Goal: Task Accomplishment & Management: Manage account settings

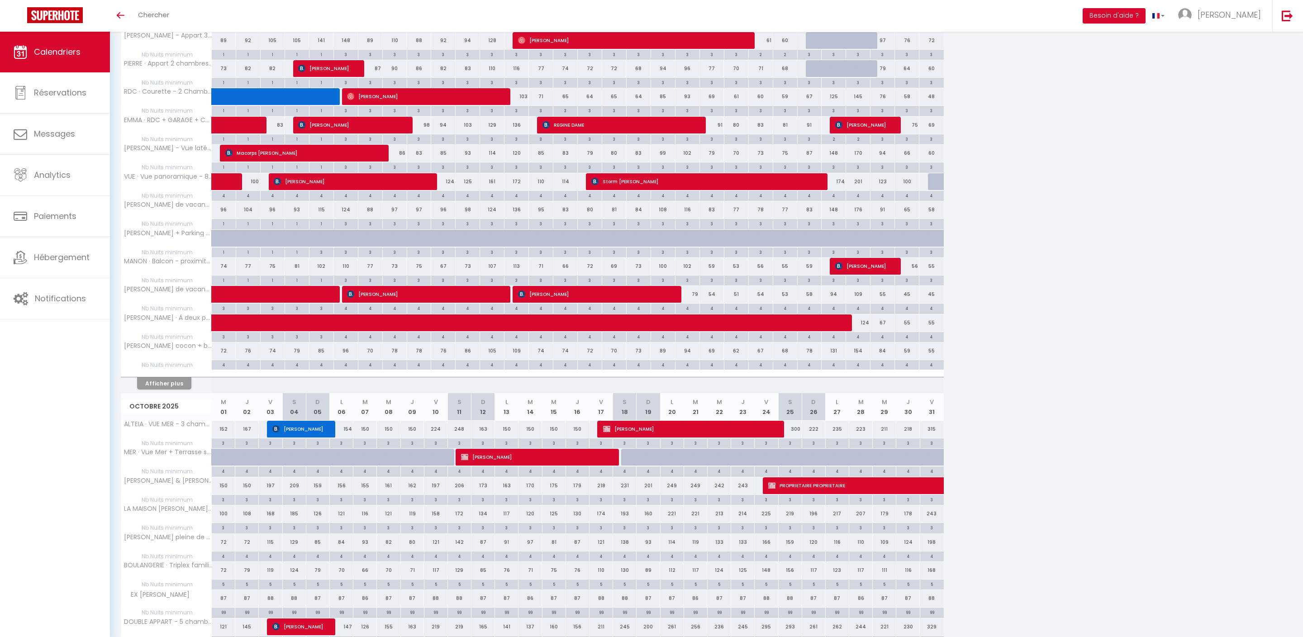
scroll to position [1058, 0]
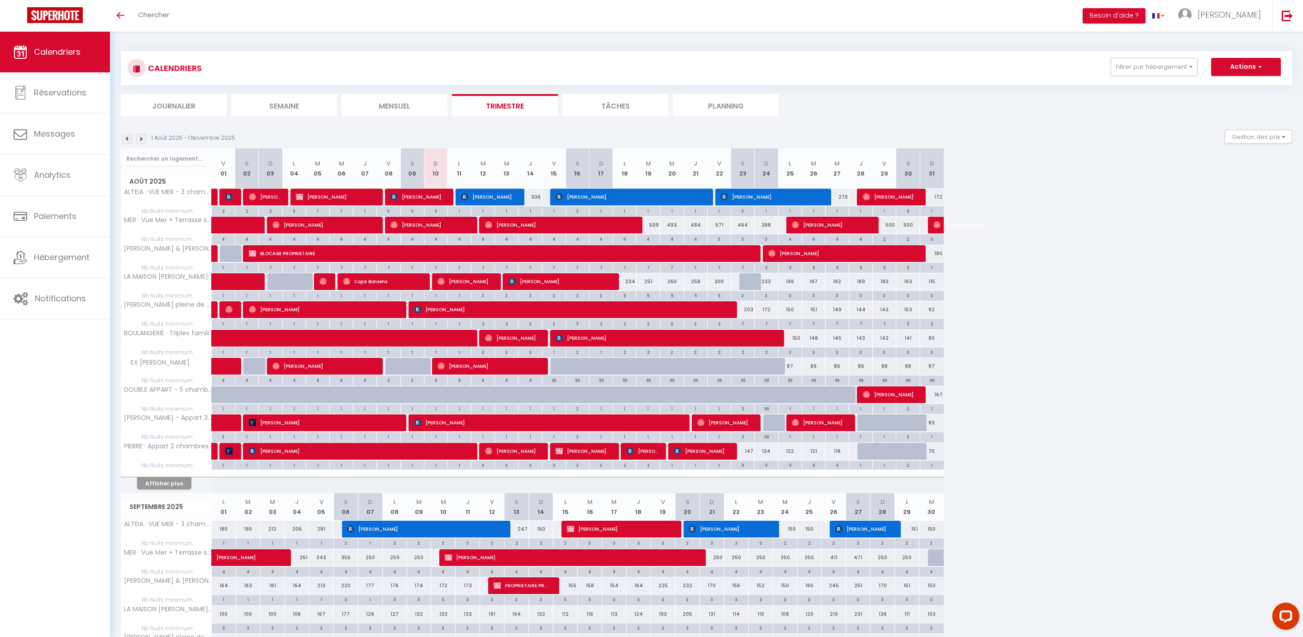
click at [191, 490] on button "Afficher plus" at bounding box center [164, 483] width 54 height 12
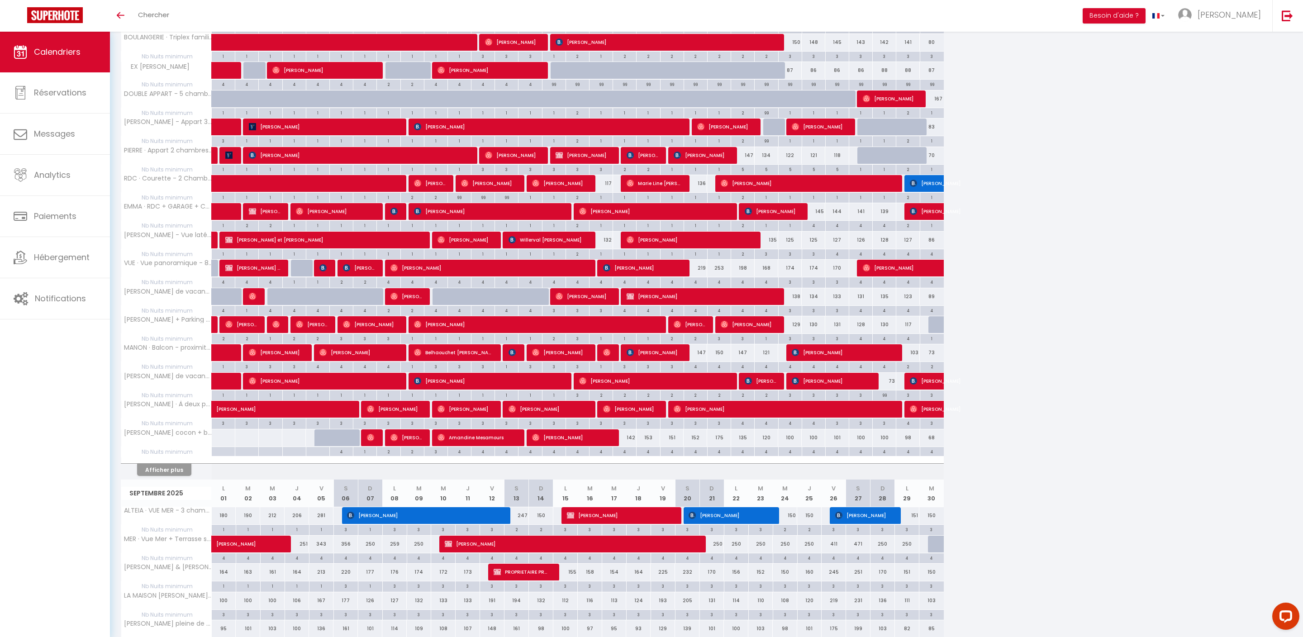
scroll to position [300, 0]
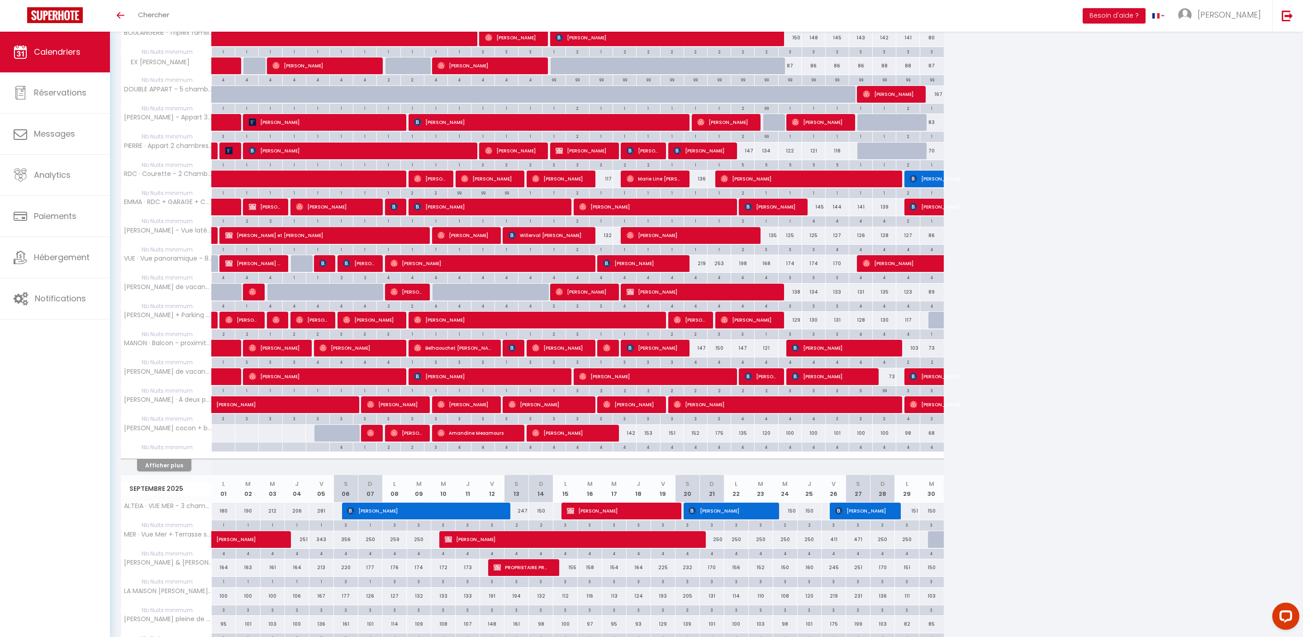
click at [183, 471] on button "Afficher plus" at bounding box center [164, 465] width 54 height 12
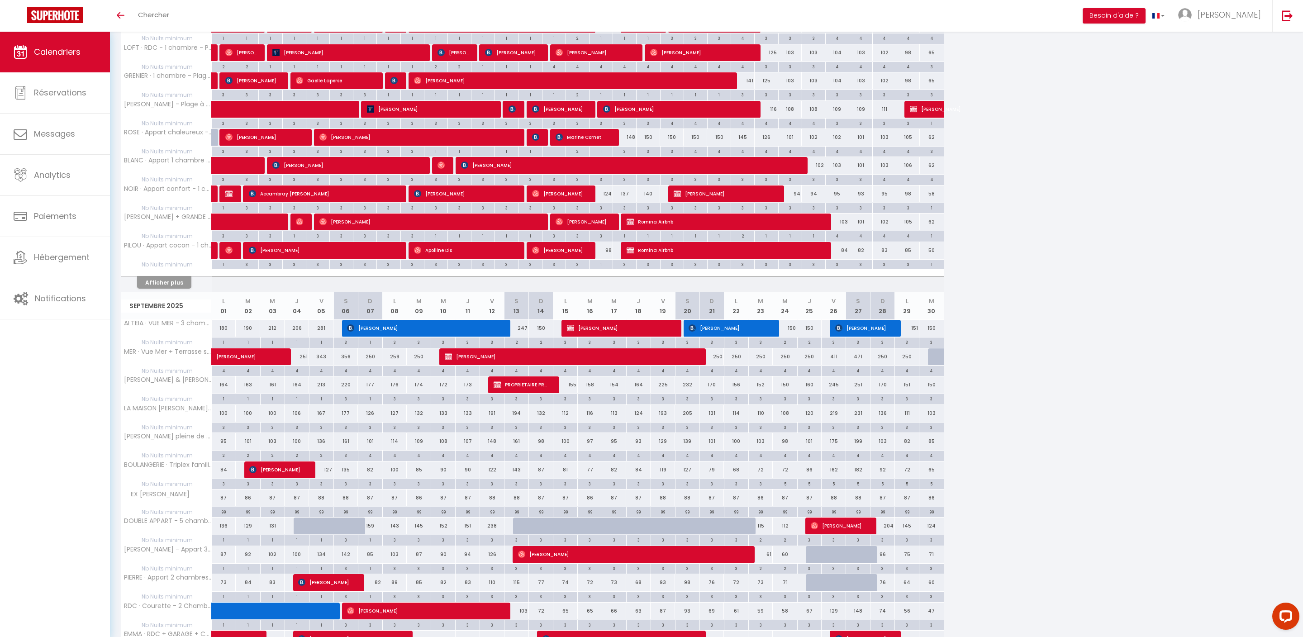
scroll to position [767, 0]
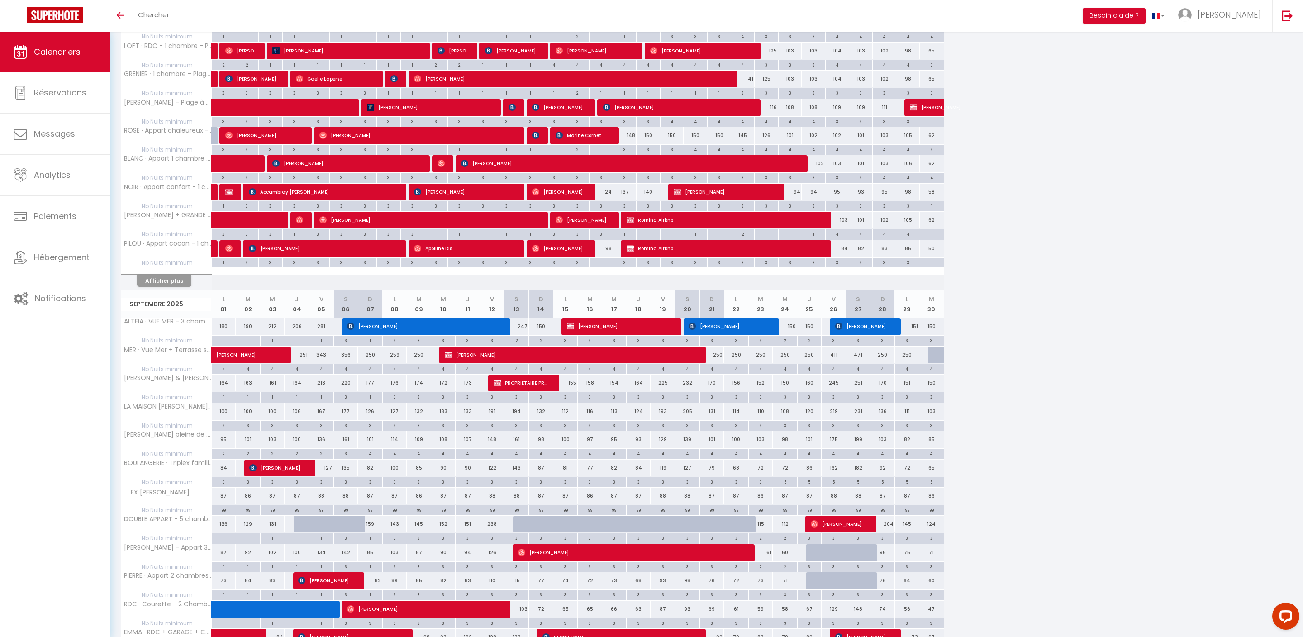
click at [189, 287] on button "Afficher plus" at bounding box center [164, 281] width 54 height 12
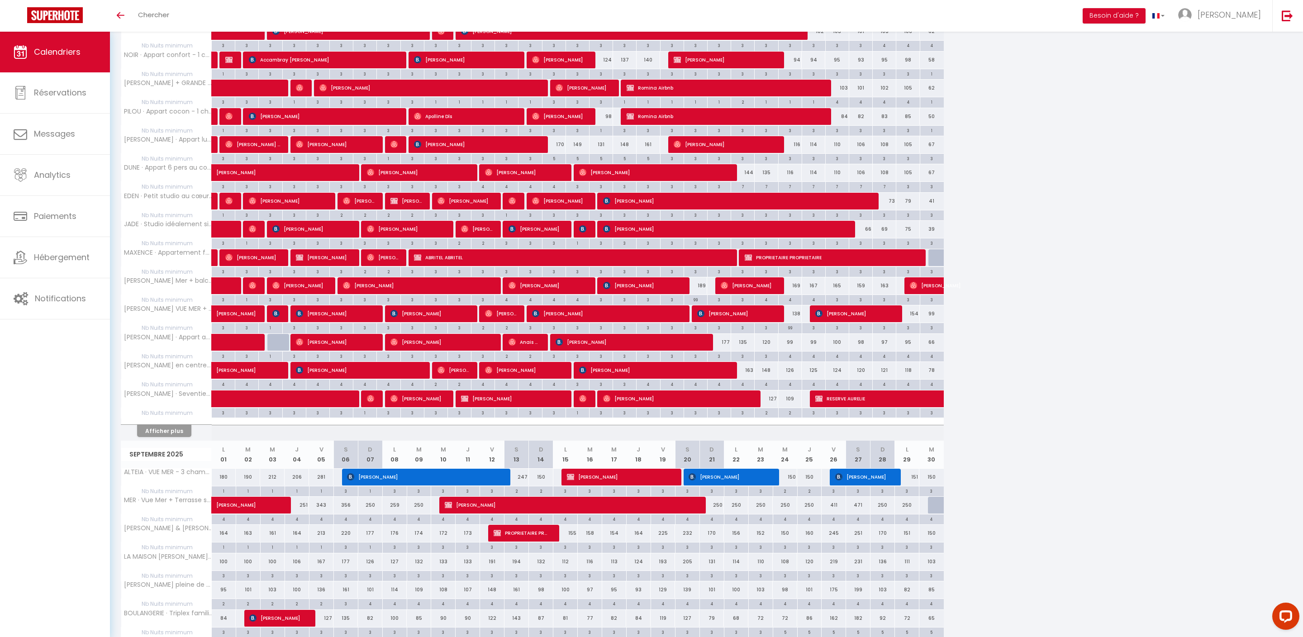
scroll to position [899, 0]
click at [187, 437] on button "Afficher plus" at bounding box center [164, 431] width 54 height 12
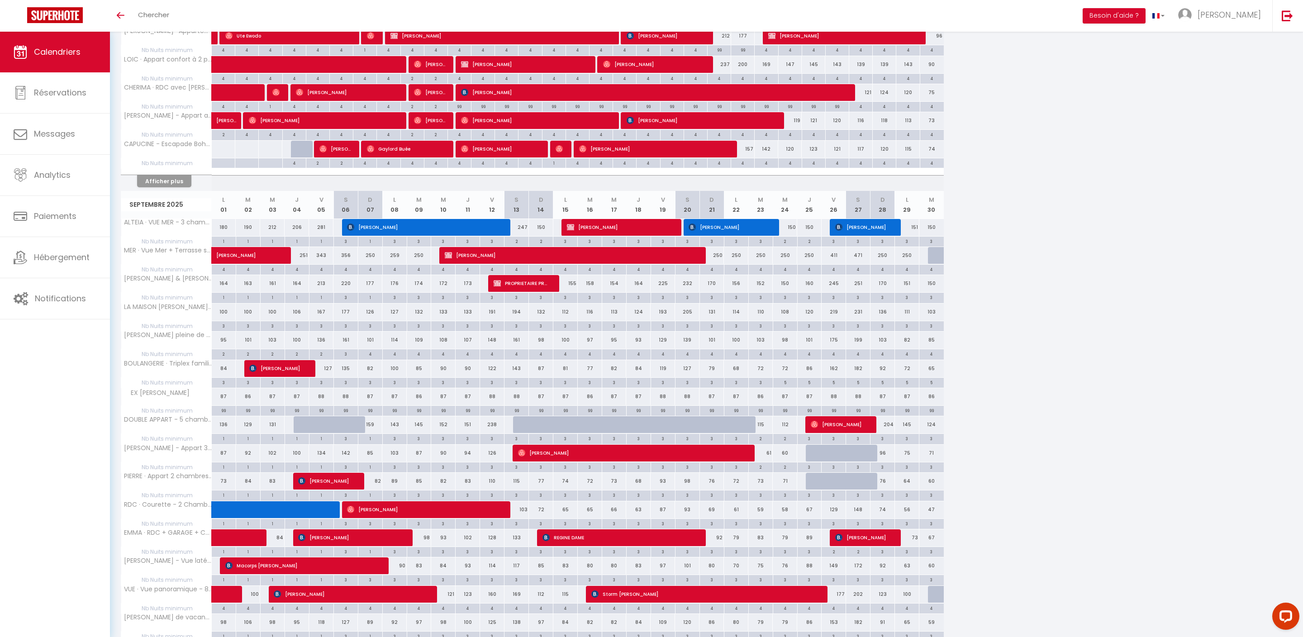
scroll to position [1432, 0]
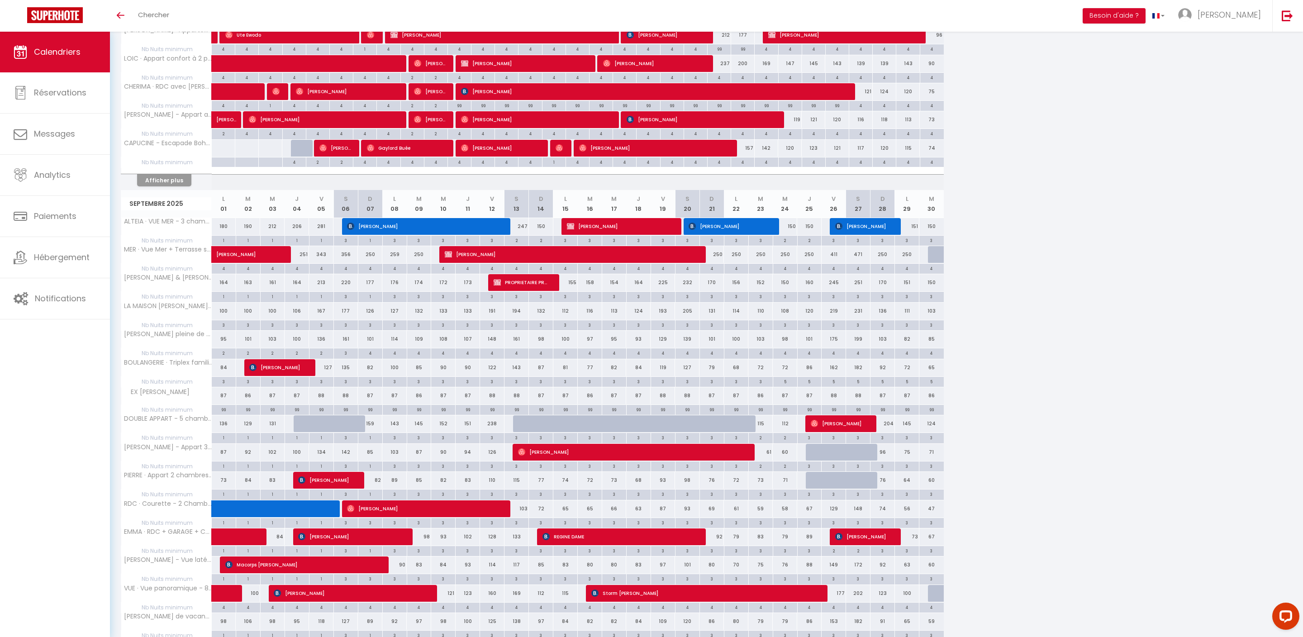
click at [187, 186] on button "Afficher plus" at bounding box center [164, 180] width 54 height 12
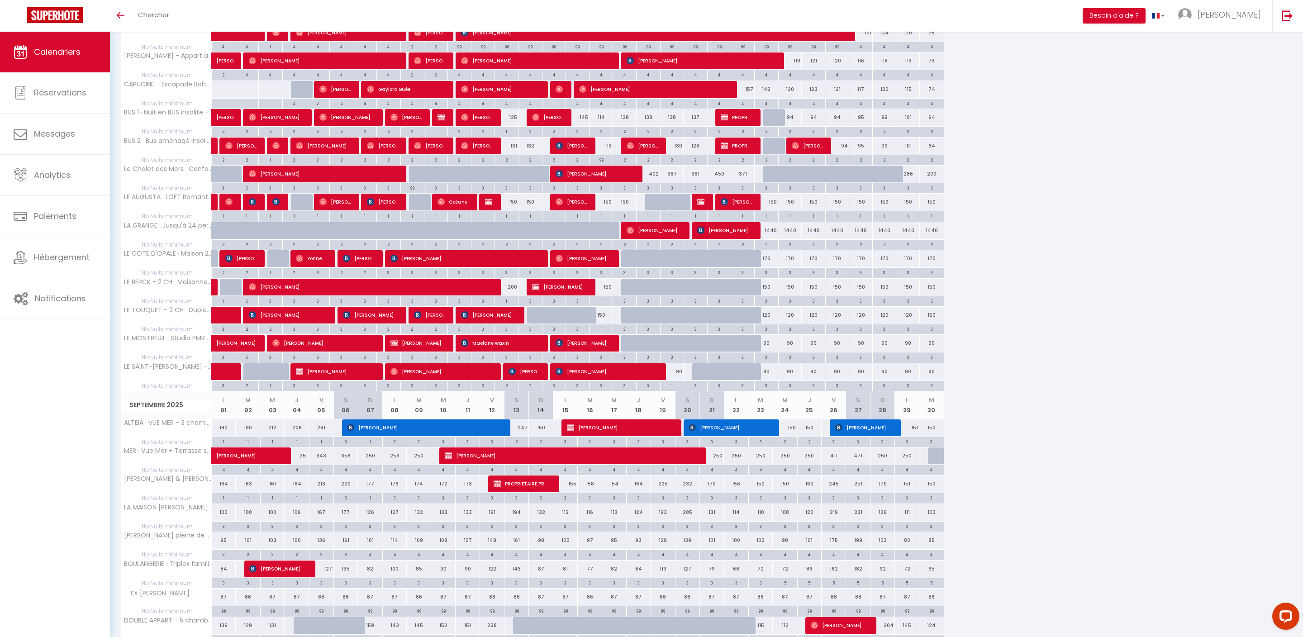
scroll to position [1485, 0]
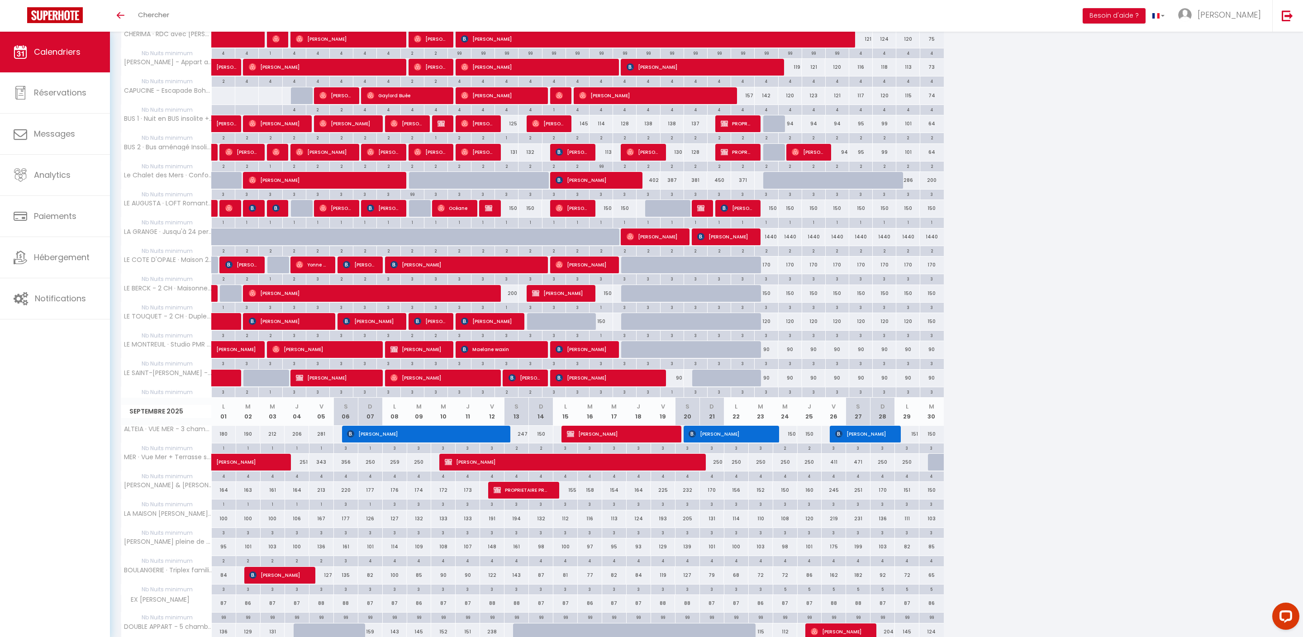
click at [513, 142] on div "1" at bounding box center [506, 137] width 23 height 9
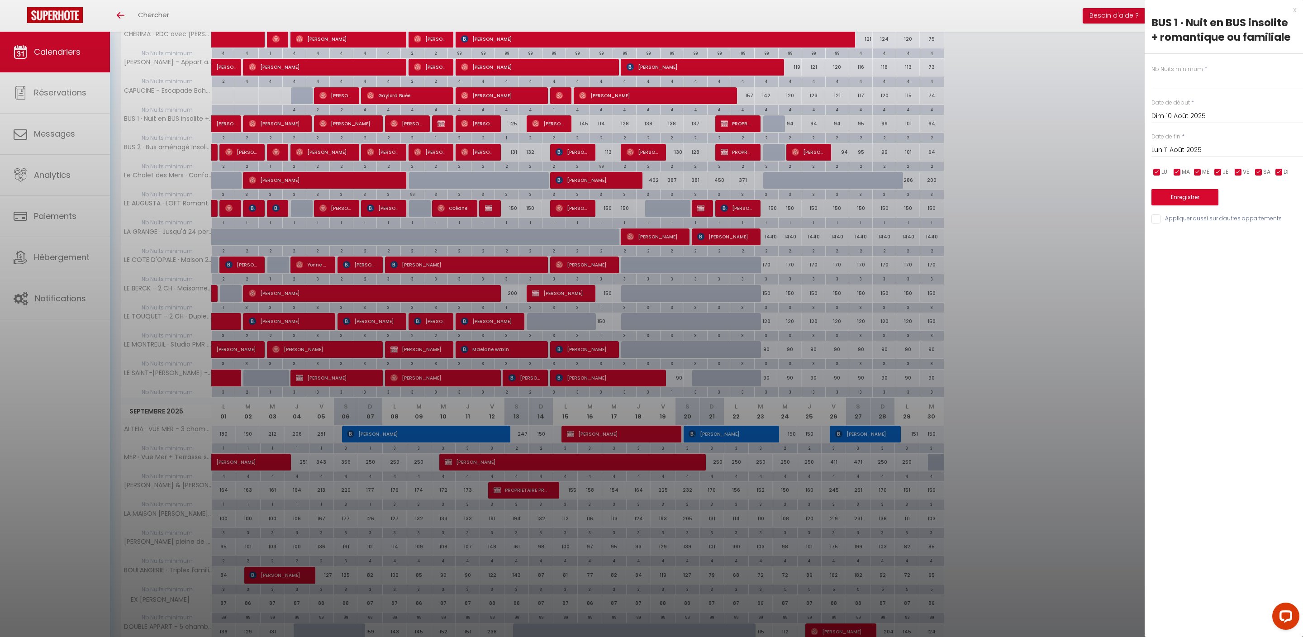
type input "1"
type input "Mer 13 Août 2025"
type input "[DEMOGRAPHIC_DATA][DATE]"
click at [1298, 14] on div "x BUS 1 · Nuit en BUS insolite + romantique ou familiale Nb Nuits minimum * 1 D…" at bounding box center [1224, 116] width 158 height 233
click at [1296, 10] on div "x" at bounding box center [1221, 10] width 152 height 11
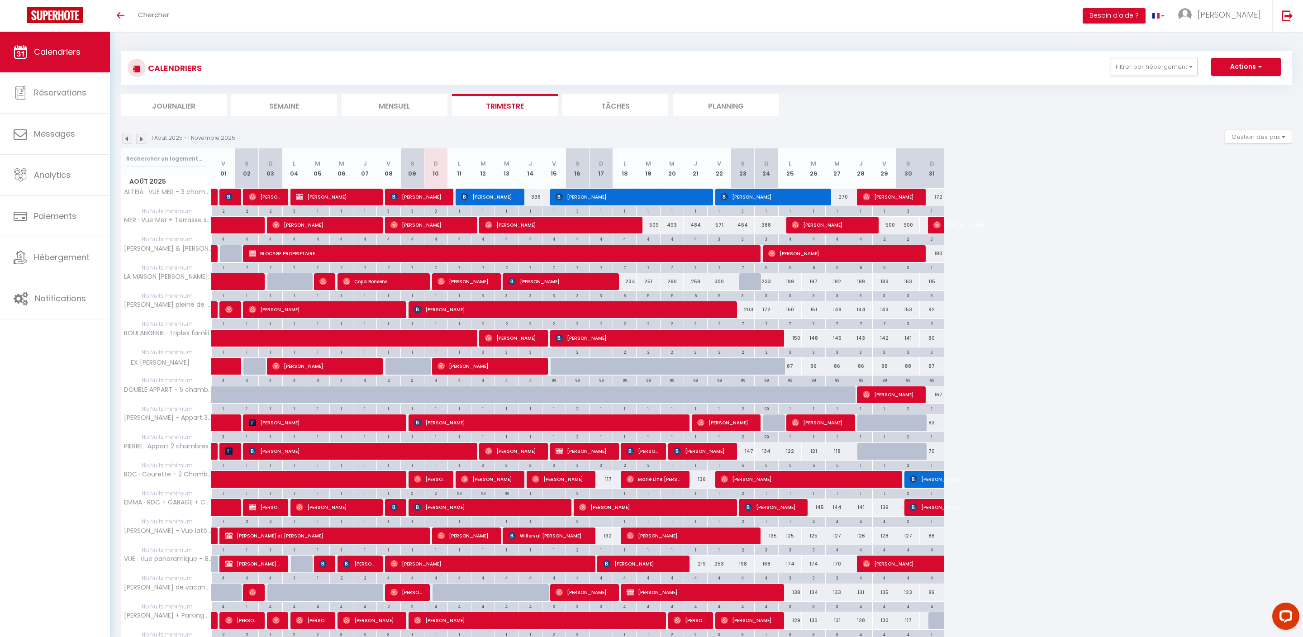
scroll to position [0, 0]
click at [1243, 143] on button "Gestion des prix" at bounding box center [1258, 137] width 67 height 14
click at [1213, 185] on input "Règles" at bounding box center [1250, 180] width 81 height 9
checkbox input "true"
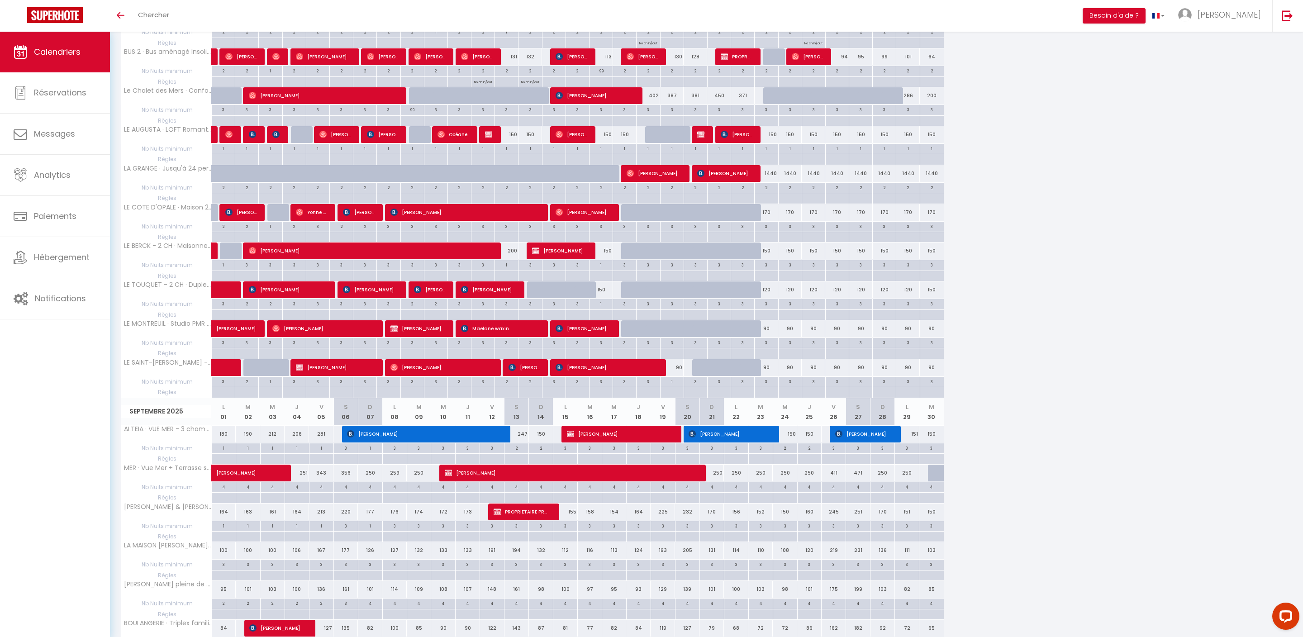
scroll to position [2116, 0]
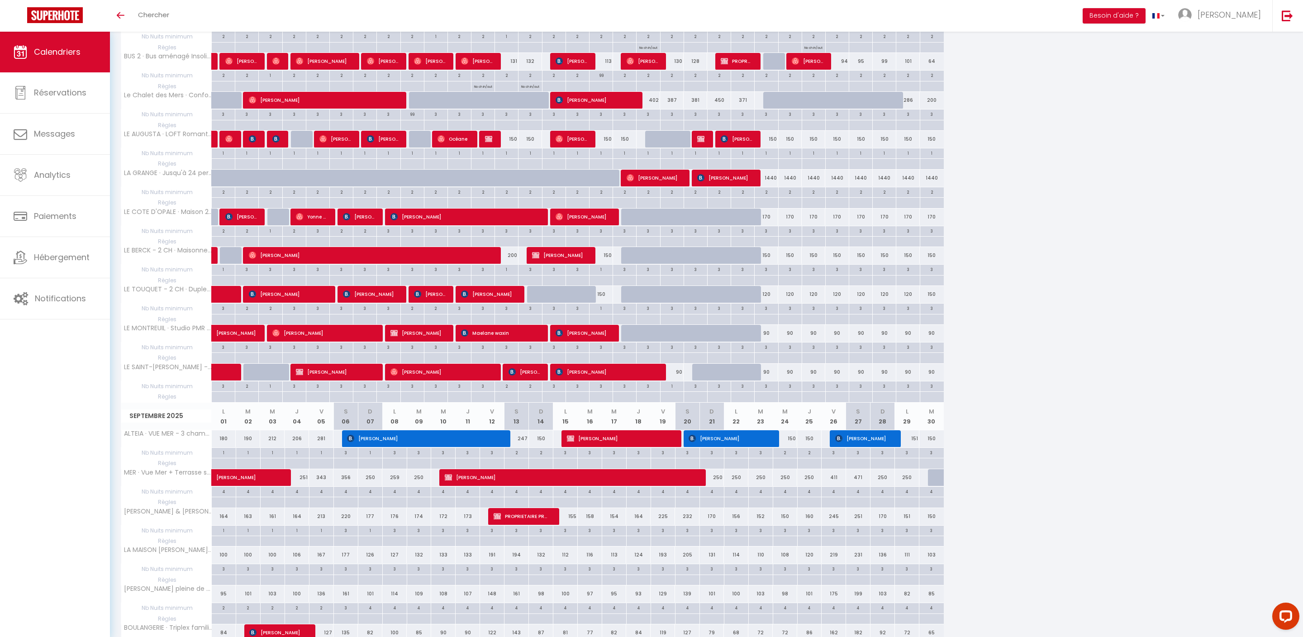
click at [511, 40] on div "1" at bounding box center [506, 36] width 23 height 9
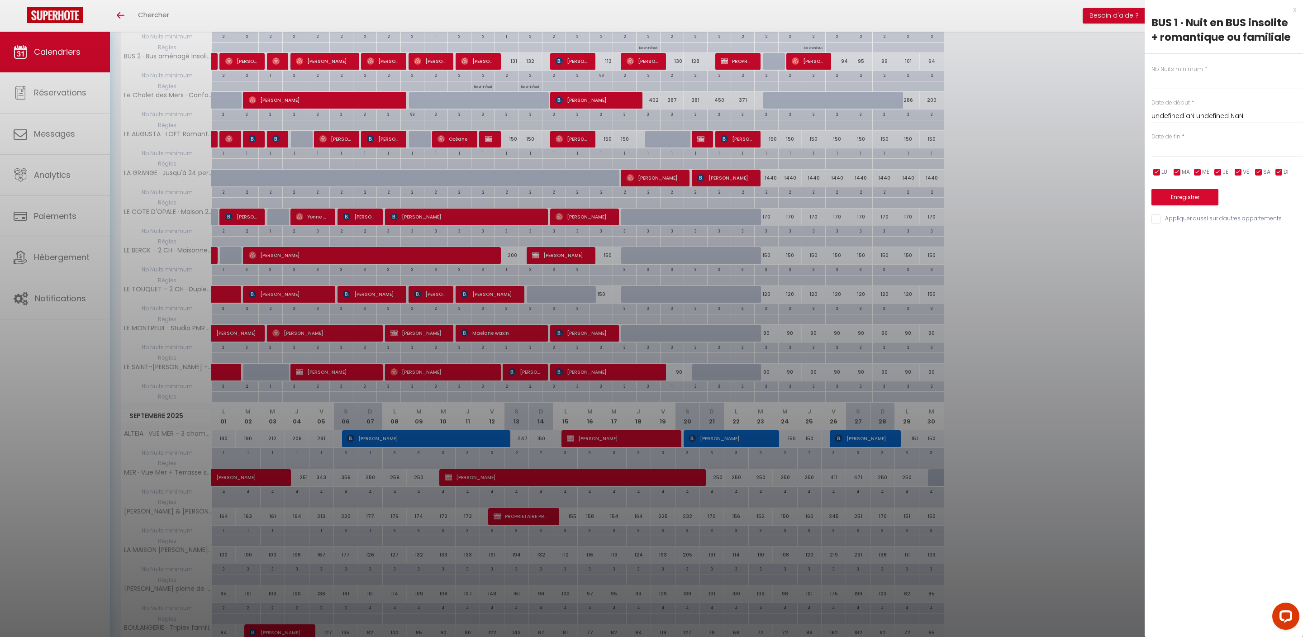
type input "1"
type input "Mer 13 Août 2025"
type input "[DEMOGRAPHIC_DATA][DATE]"
click at [1171, 82] on input "1" at bounding box center [1227, 81] width 152 height 16
click at [1297, 10] on div "x BUS 1 · Nuit en BUS insolite + romantique ou familiale Nb Nuits minimum * 1 D…" at bounding box center [1224, 116] width 158 height 233
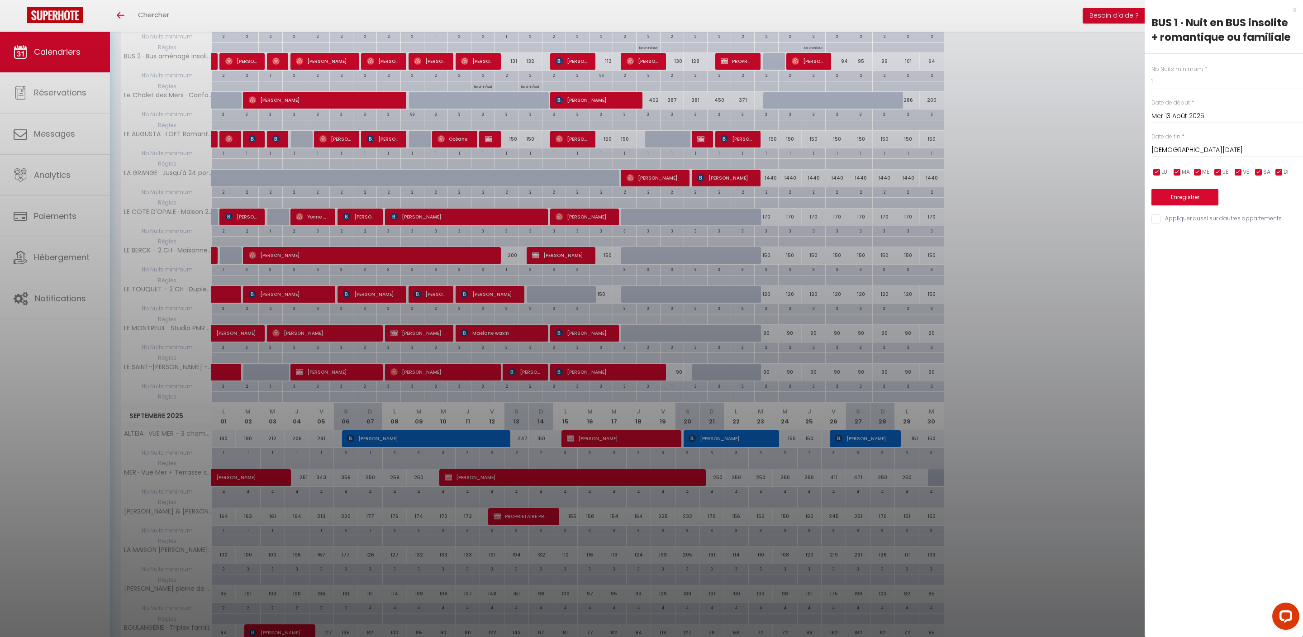
click at [1294, 10] on div "x" at bounding box center [1221, 10] width 152 height 11
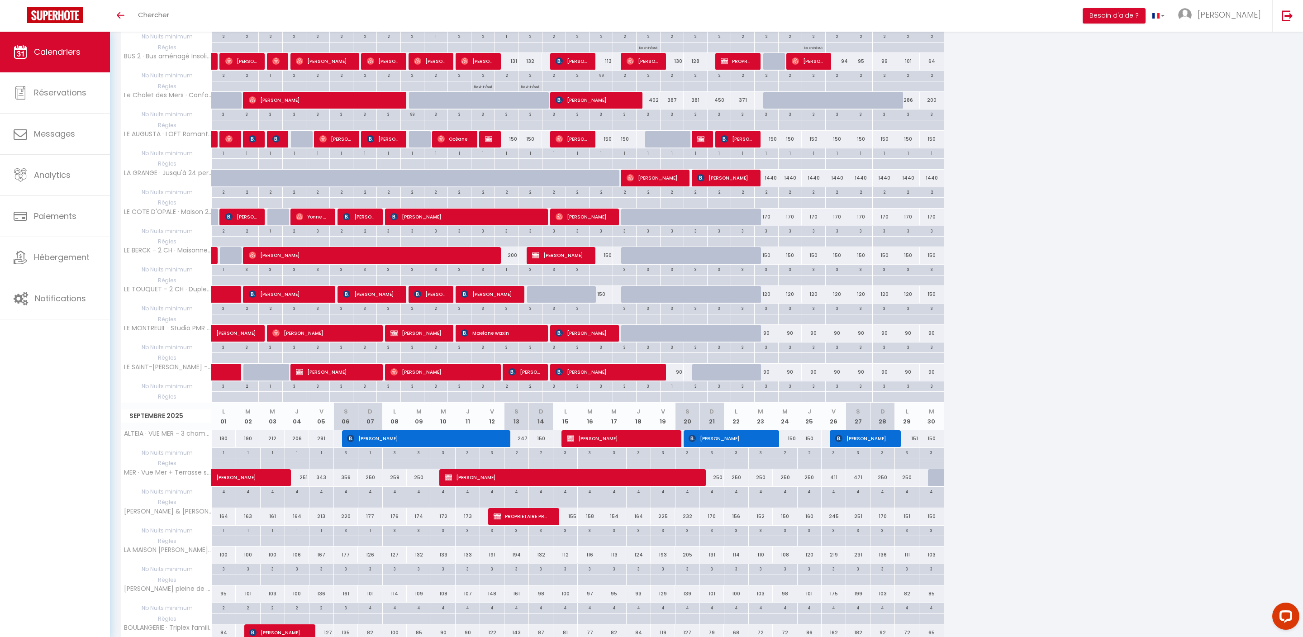
click at [490, 40] on div "2" at bounding box center [482, 36] width 23 height 9
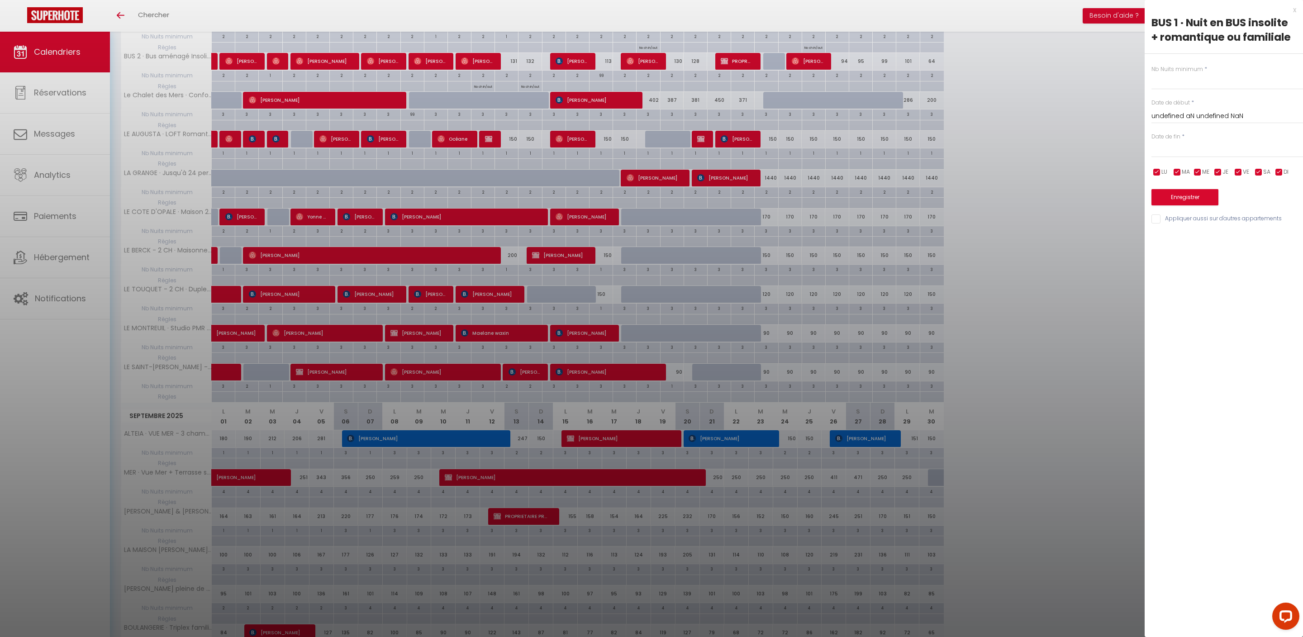
type input "2"
type input "[DATE]"
type input "Mer 13 Août 2025"
click at [1199, 90] on input "2" at bounding box center [1227, 81] width 152 height 16
type input "1"
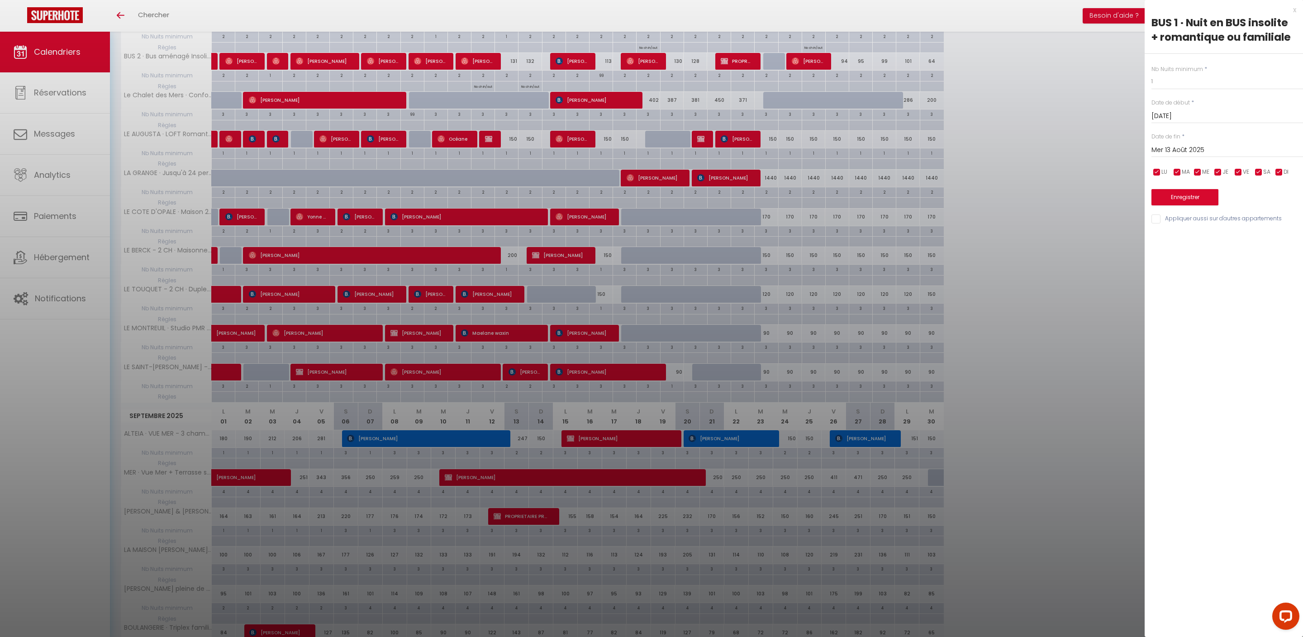
click at [1198, 156] on input "Mer 13 Août 2025" at bounding box center [1227, 150] width 152 height 12
click at [1262, 247] on span "15" at bounding box center [1257, 238] width 19 height 18
type input "Ven 15 Août 2025"
click at [1213, 205] on button "Enregistrer" at bounding box center [1184, 197] width 67 height 16
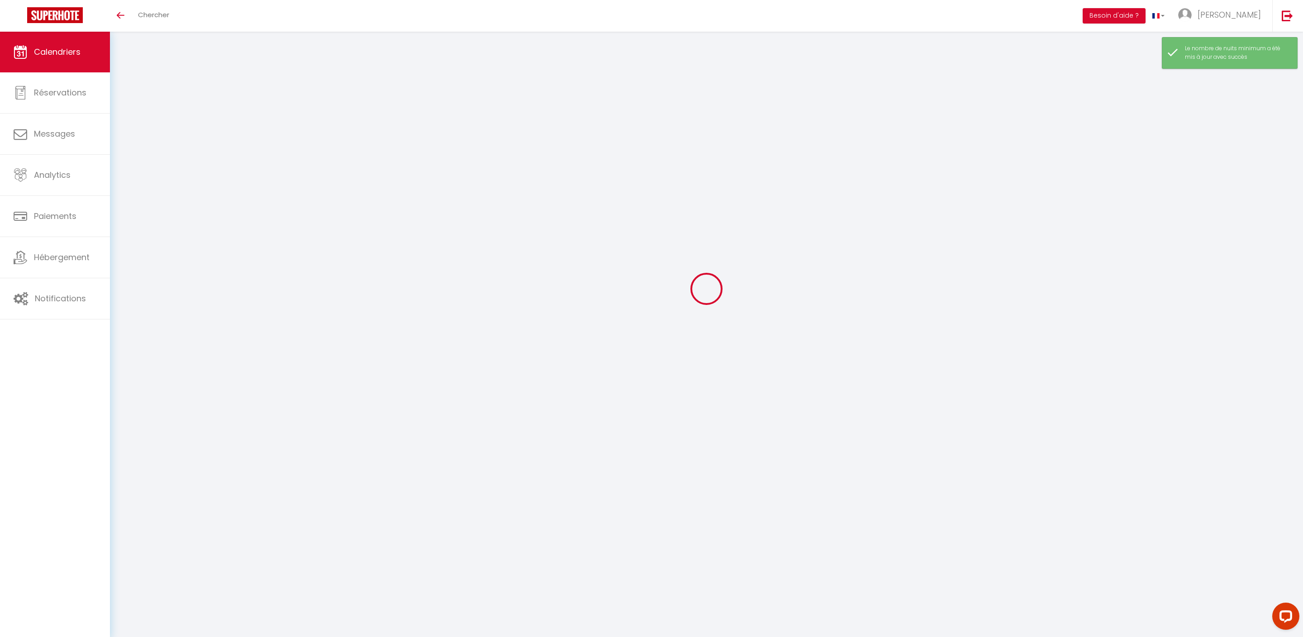
scroll to position [32, 0]
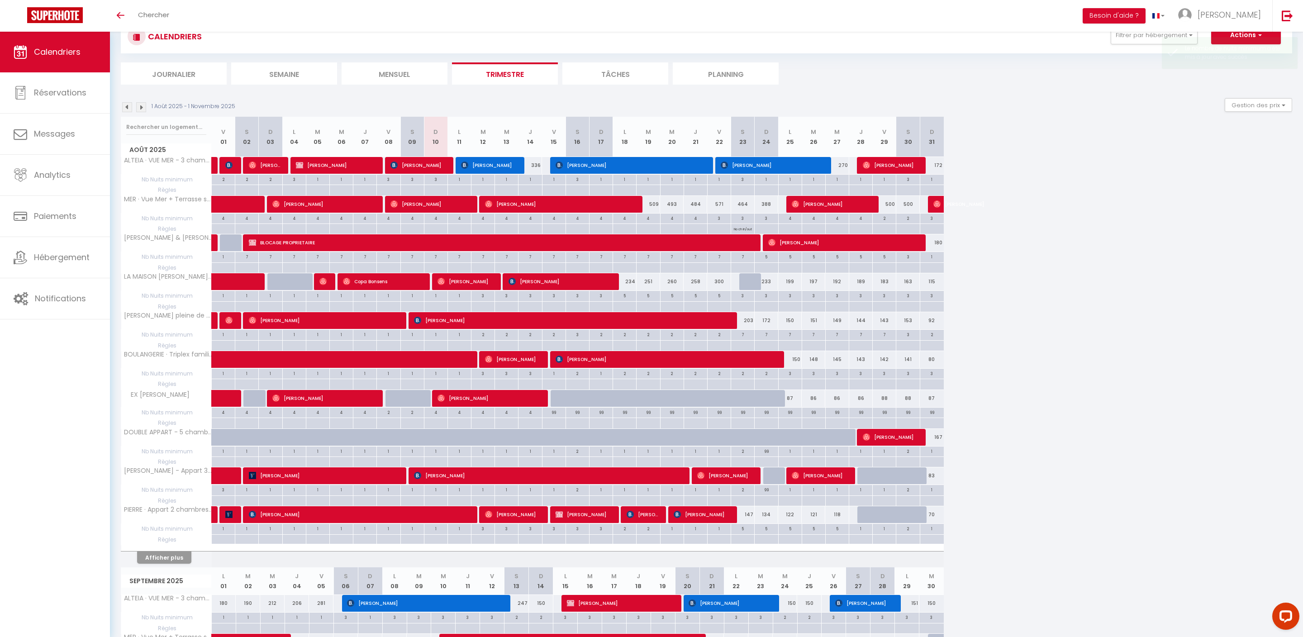
click at [179, 564] on button "Afficher plus" at bounding box center [164, 558] width 54 height 12
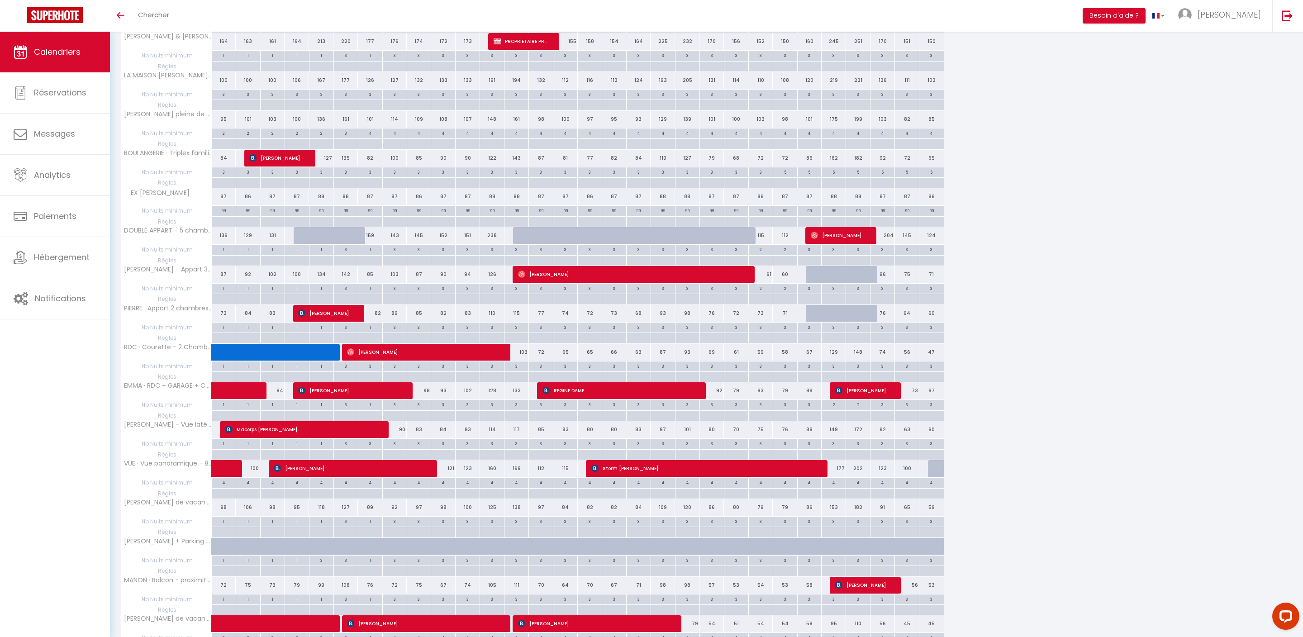
scroll to position [450, 0]
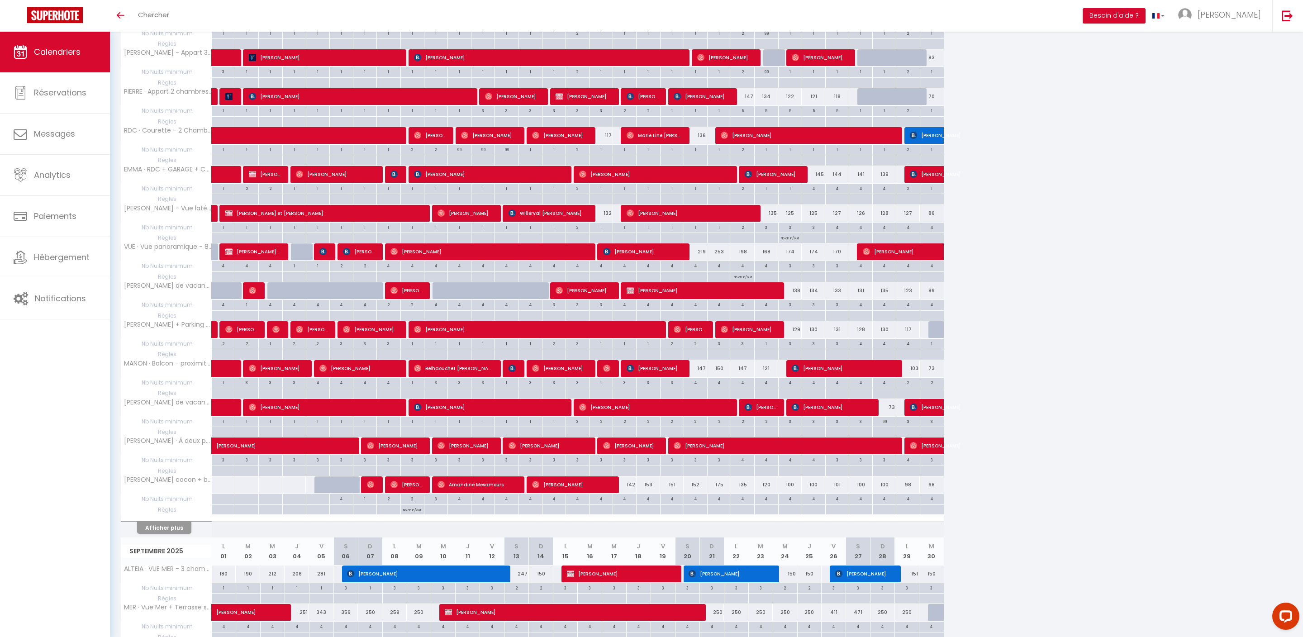
click at [184, 534] on button "Afficher plus" at bounding box center [164, 528] width 54 height 12
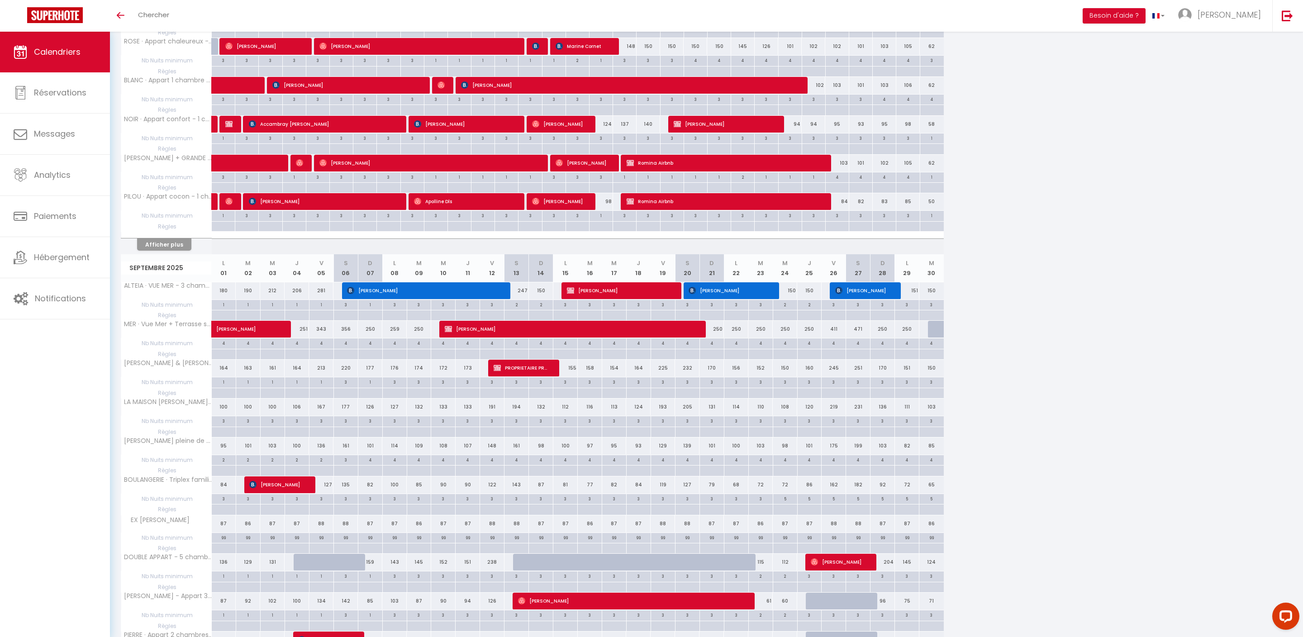
scroll to position [1132, 0]
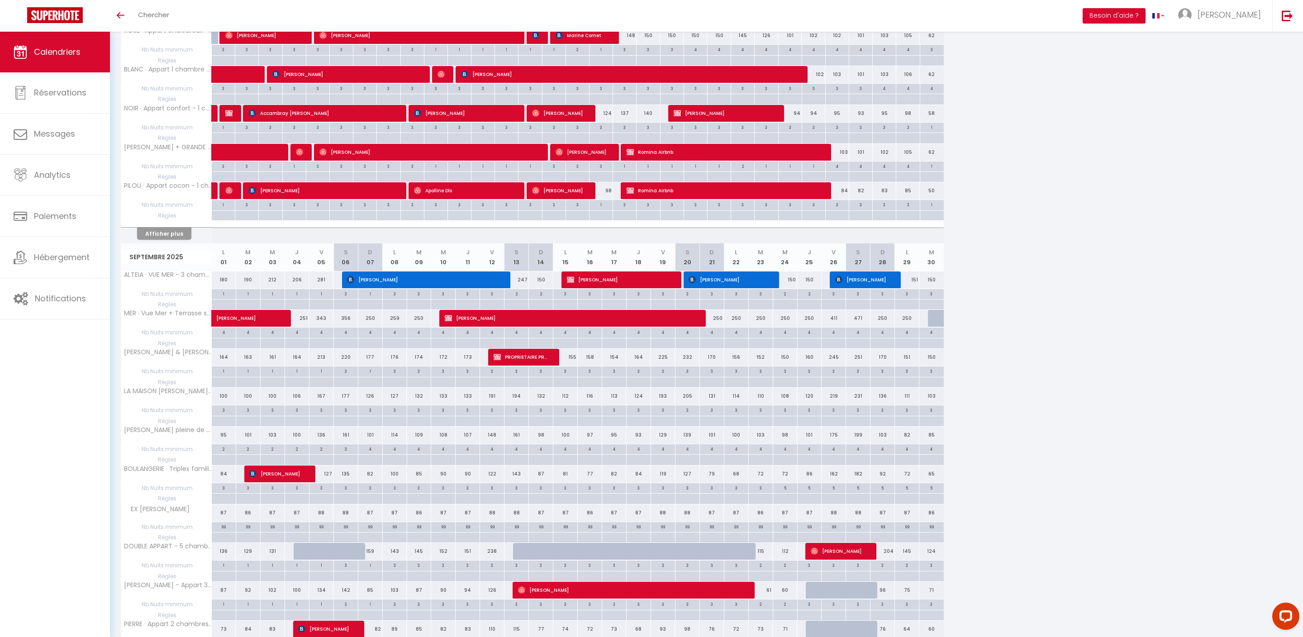
click at [180, 240] on button "Afficher plus" at bounding box center [164, 234] width 54 height 12
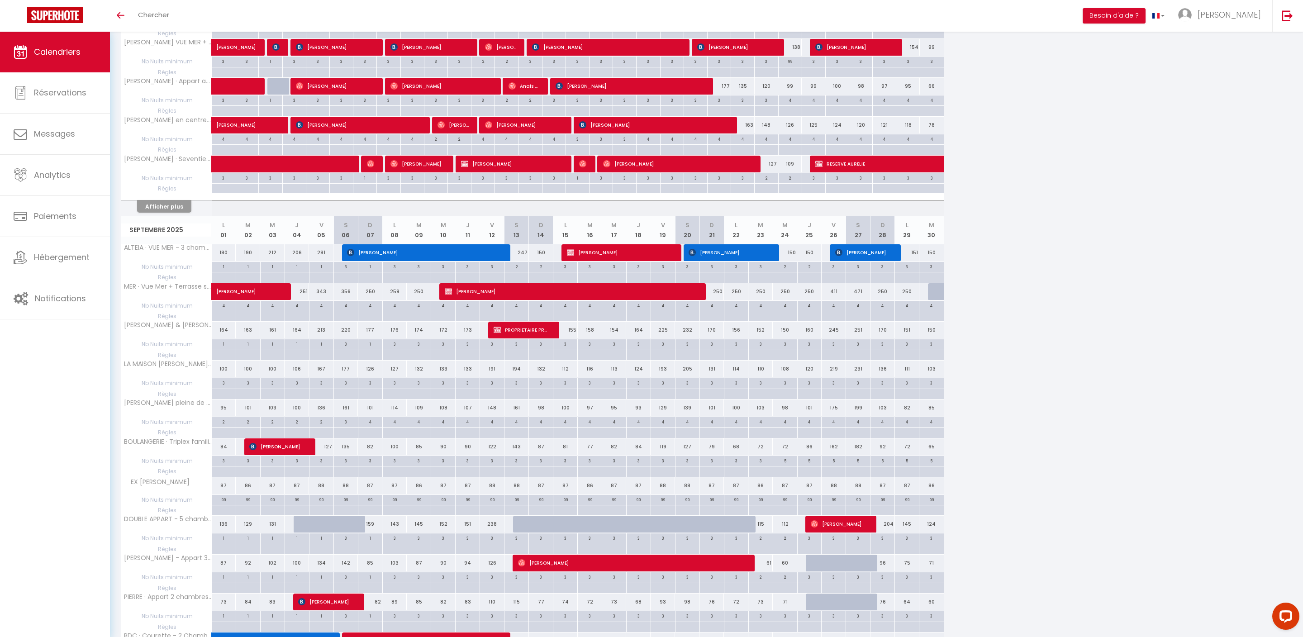
scroll to position [1574, 0]
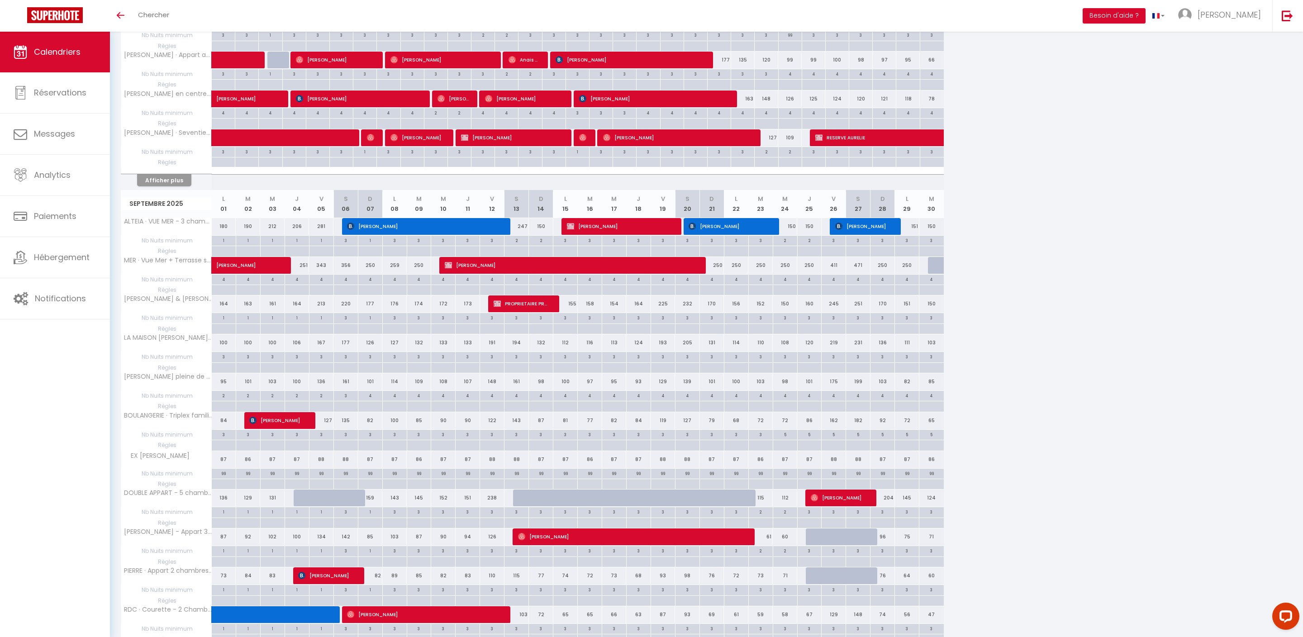
click at [170, 186] on button "Afficher plus" at bounding box center [164, 180] width 54 height 12
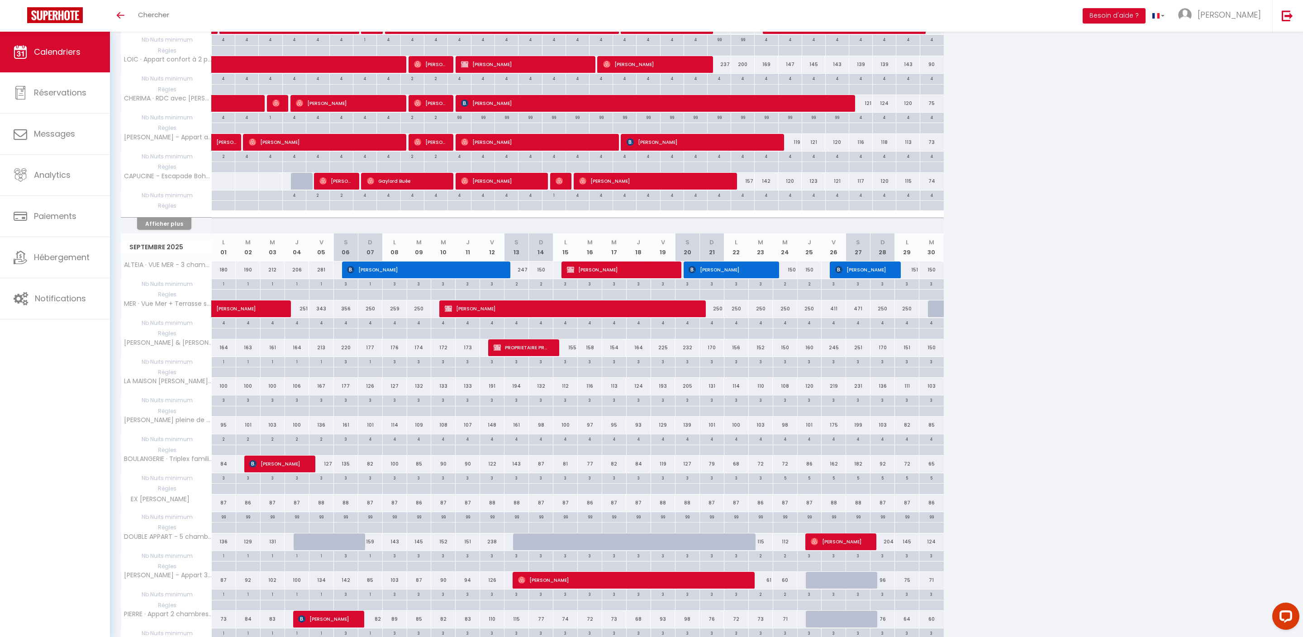
scroll to position [1881, 0]
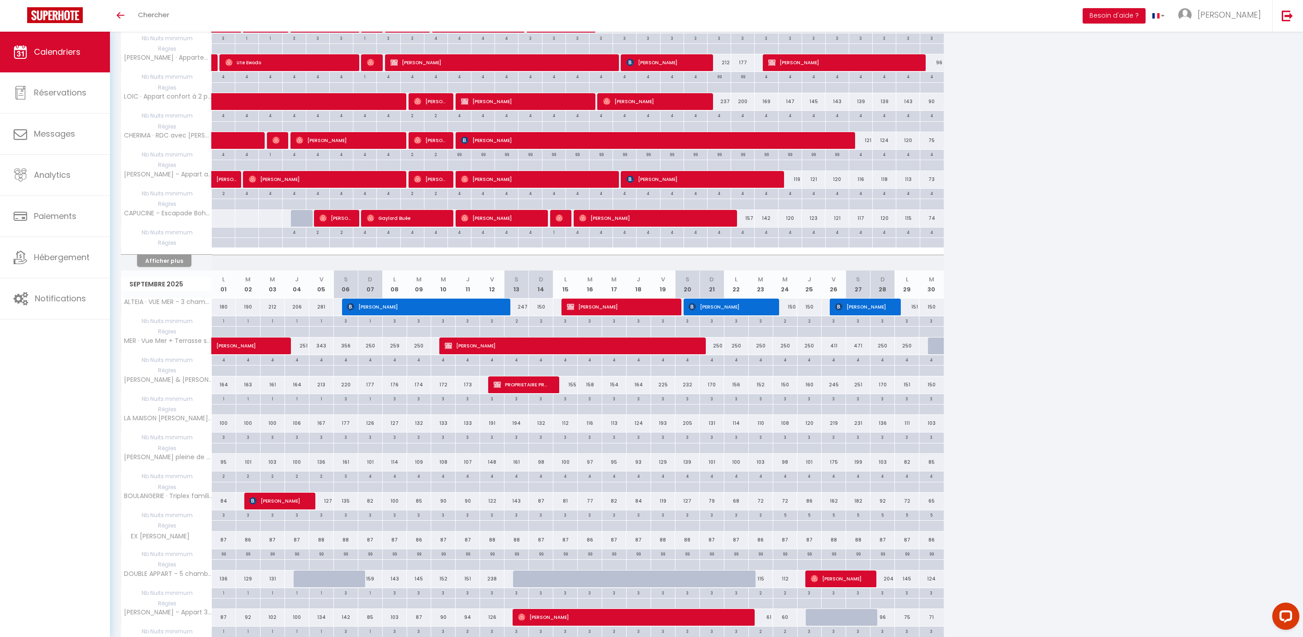
click at [180, 267] on button "Afficher plus" at bounding box center [164, 261] width 54 height 12
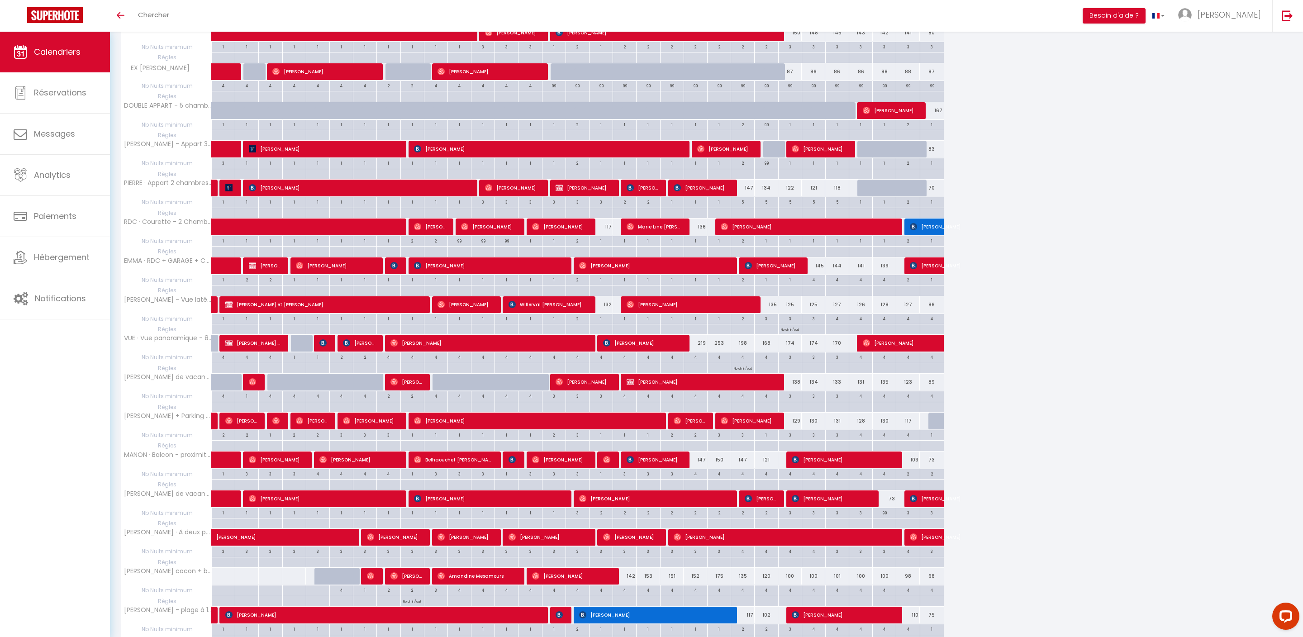
scroll to position [414, 0]
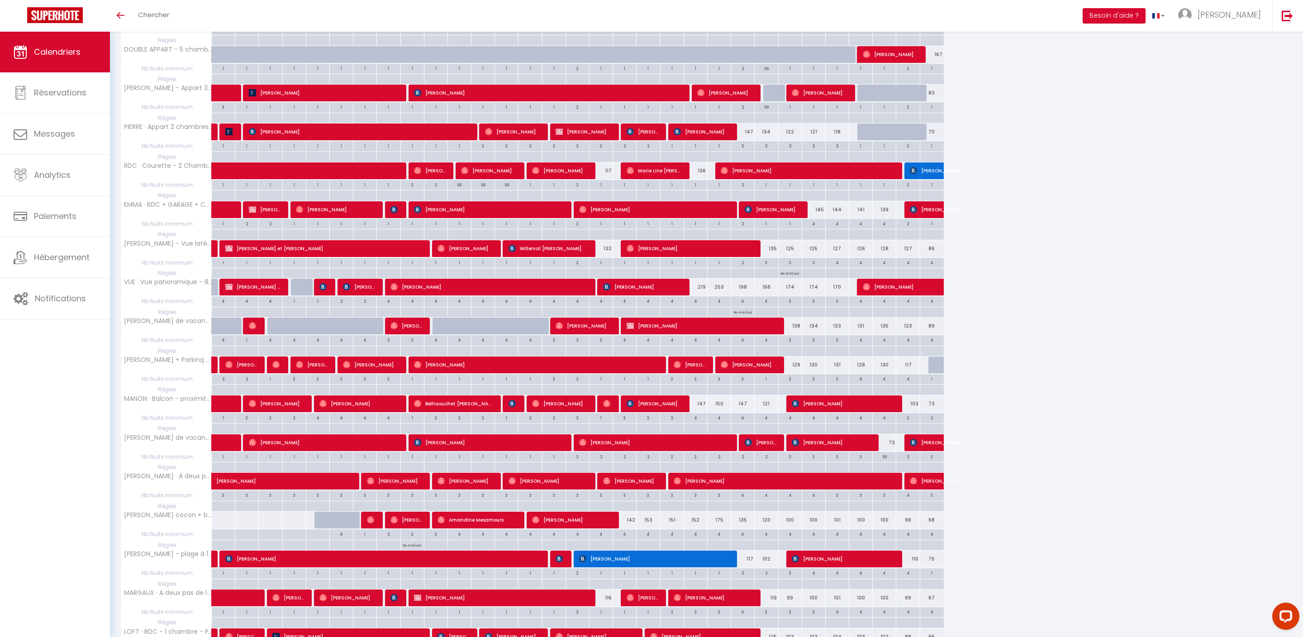
click at [700, 189] on div "1" at bounding box center [695, 184] width 23 height 9
type input "1"
type input "[DEMOGRAPHIC_DATA][DATE]"
type input "Ven 22 Août 2025"
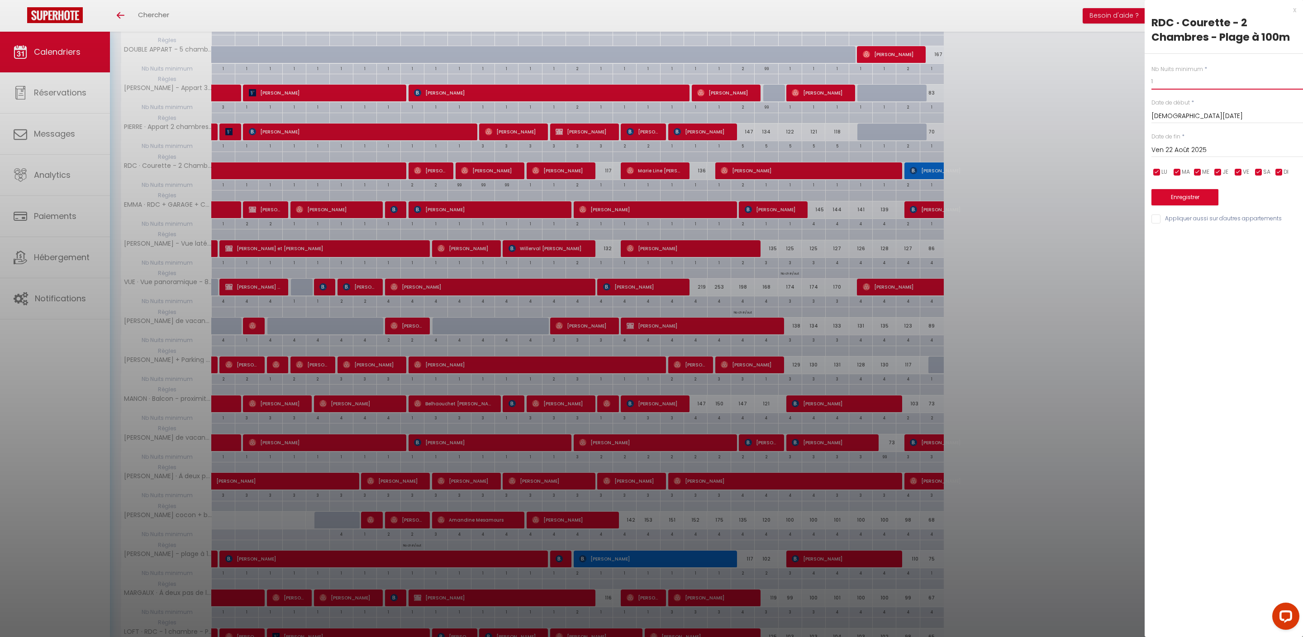
click at [1173, 90] on input "1" at bounding box center [1227, 81] width 152 height 16
type input "99"
click at [1200, 205] on button "Enregistrer" at bounding box center [1184, 197] width 67 height 16
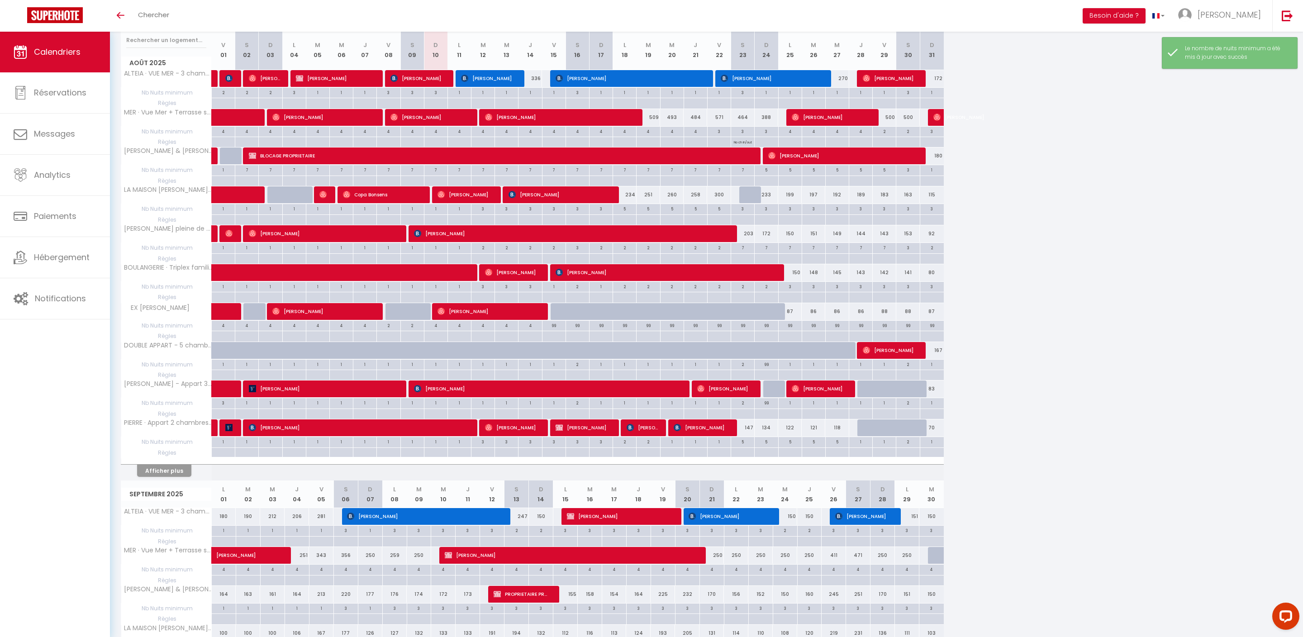
scroll to position [179, 0]
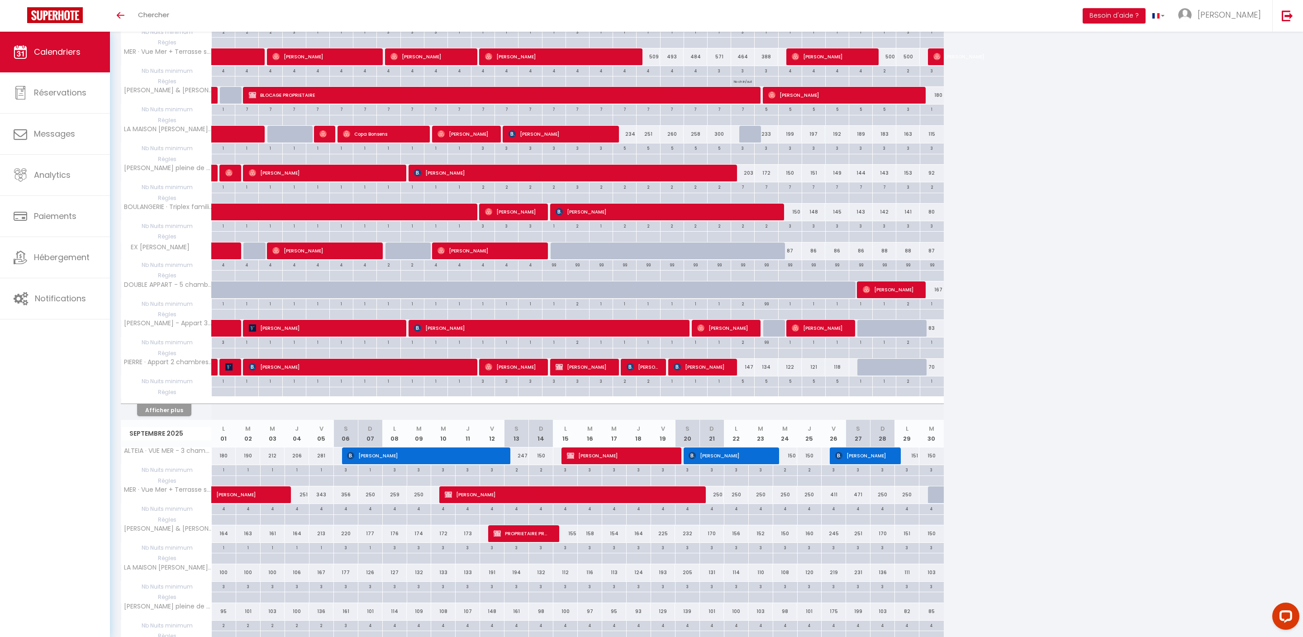
click at [183, 416] on button "Afficher plus" at bounding box center [164, 410] width 54 height 12
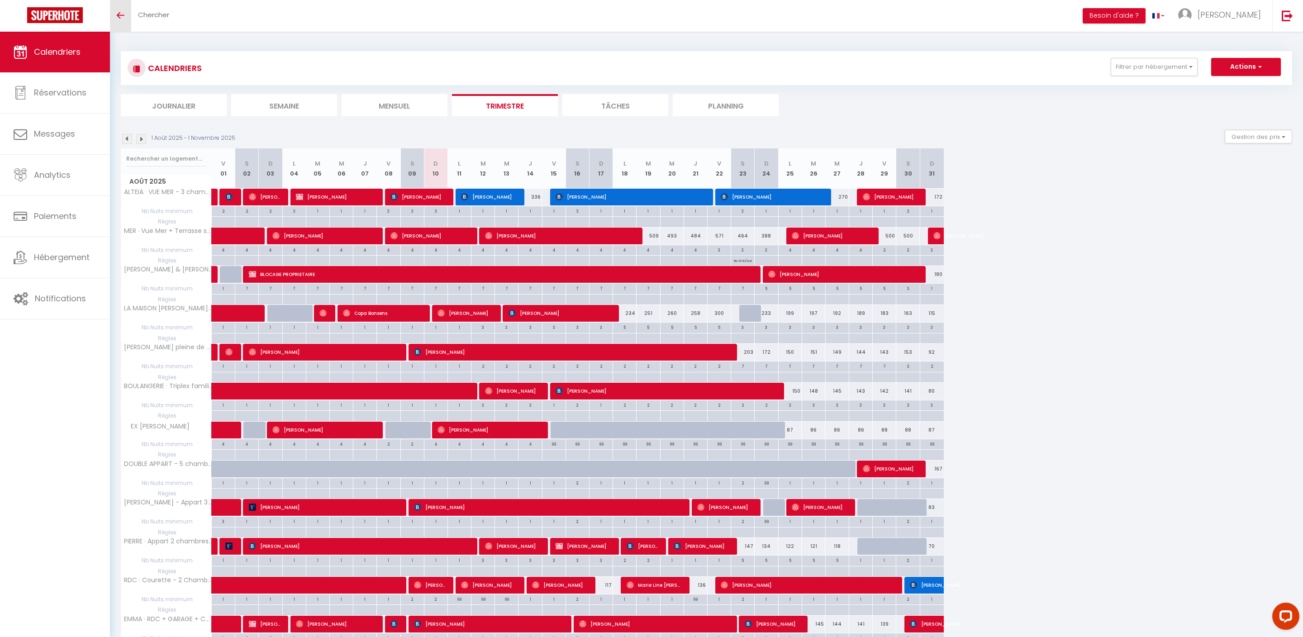
scroll to position [0, 0]
